Goal: Navigation & Orientation: Find specific page/section

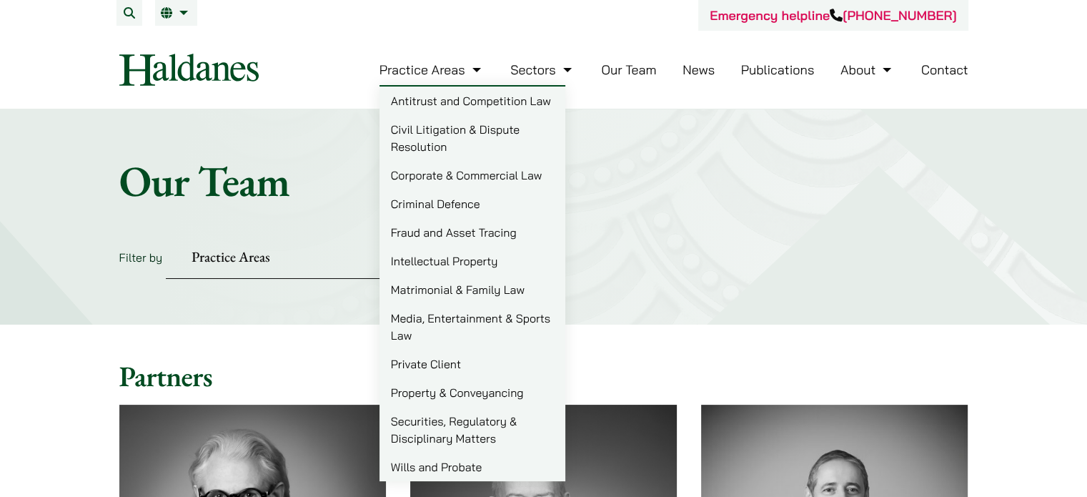
click at [460, 179] on link "Corporate & Commercial Law" at bounding box center [473, 175] width 186 height 29
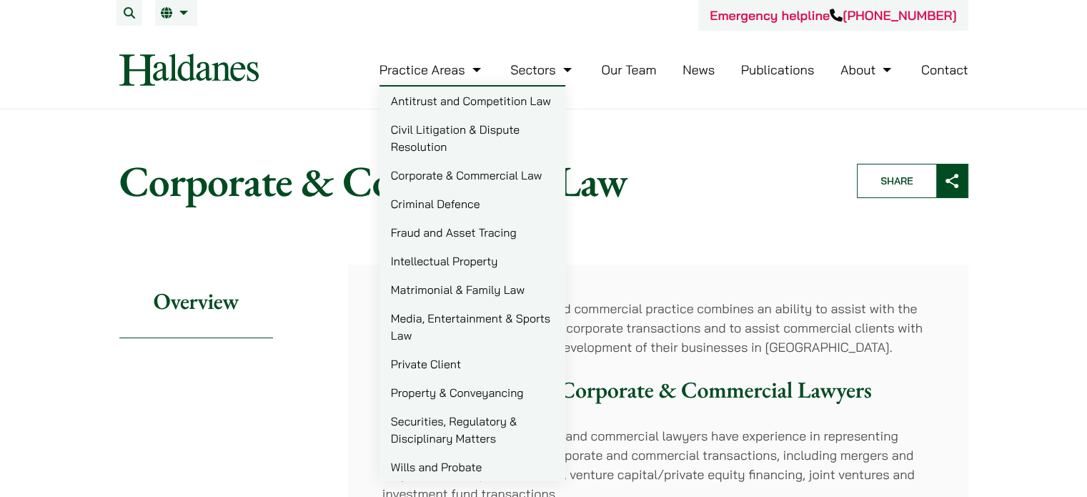
click at [469, 469] on link "Wills and Probate" at bounding box center [473, 466] width 186 height 29
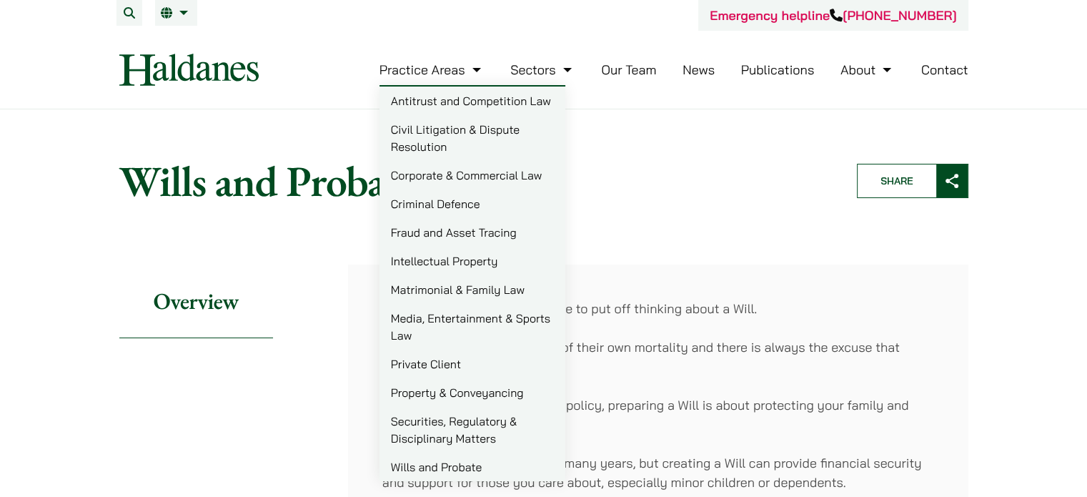
click at [471, 251] on link "Intellectual Property" at bounding box center [473, 261] width 186 height 29
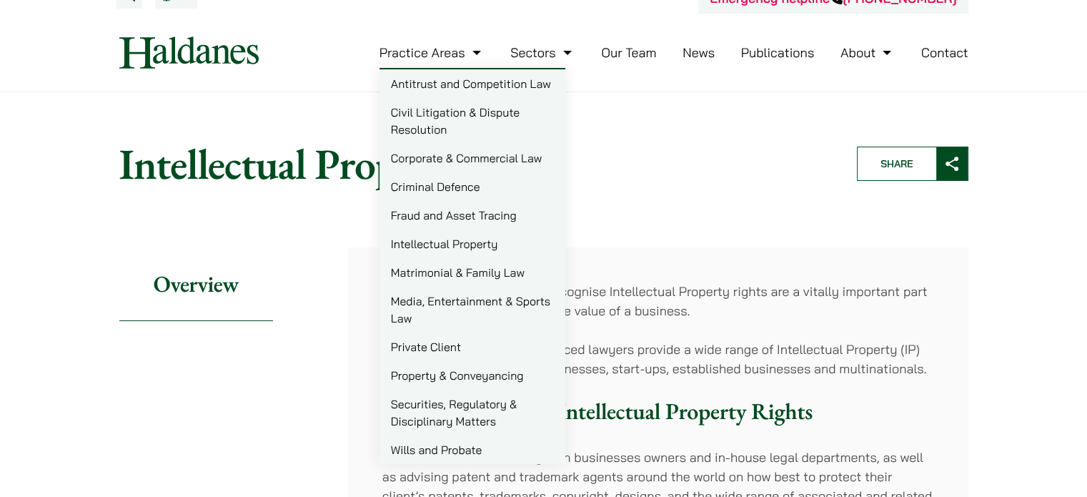
scroll to position [71, 0]
